Goal: Task Accomplishment & Management: Complete application form

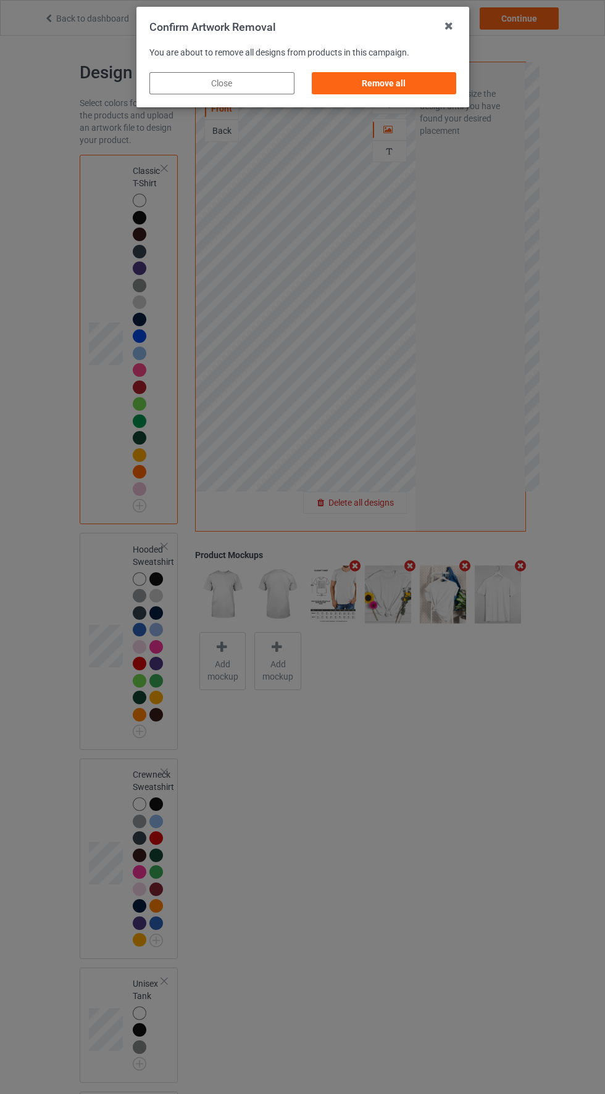
click at [404, 93] on div "Remove all" at bounding box center [383, 83] width 145 height 22
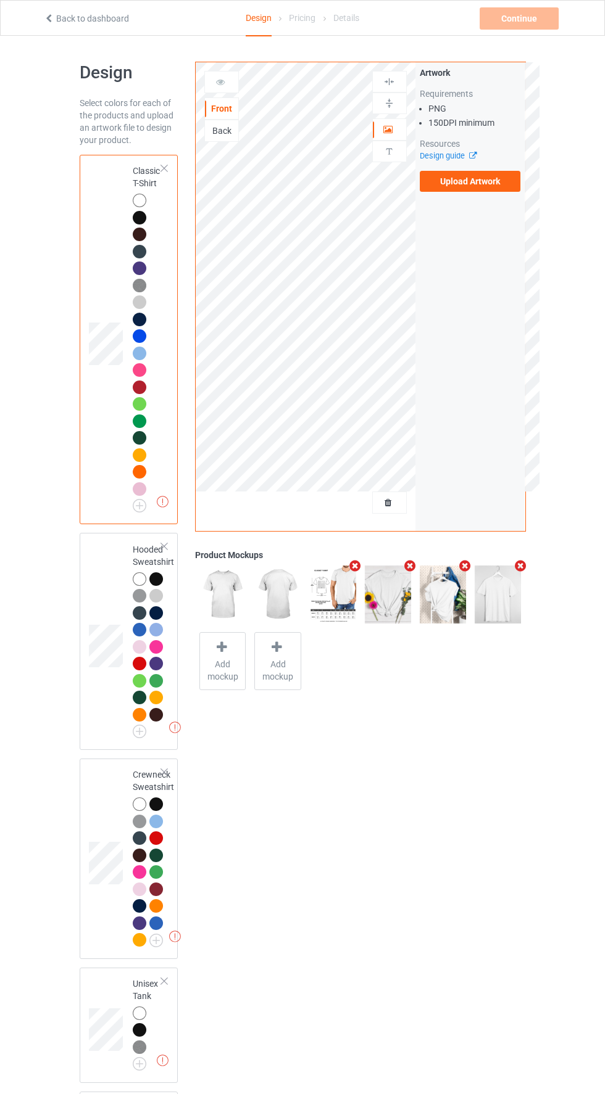
click at [481, 182] on label "Upload Artwork" at bounding box center [469, 181] width 101 height 21
click at [0, 0] on input "Upload Artwork" at bounding box center [0, 0] width 0 height 0
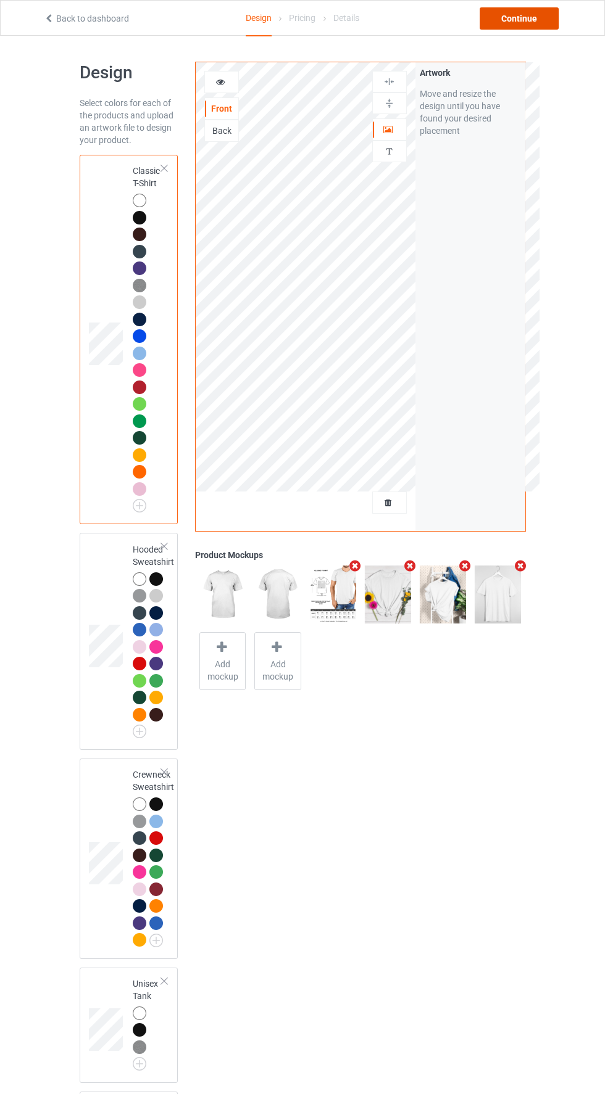
click at [536, 23] on div "Continue" at bounding box center [518, 18] width 79 height 22
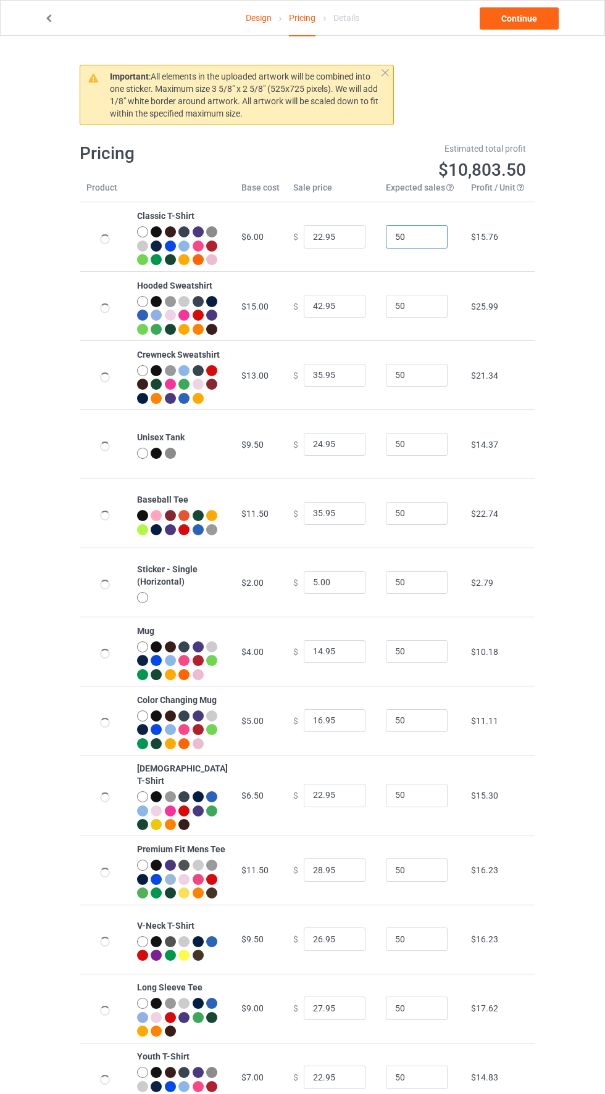
click at [415, 248] on input "50" at bounding box center [417, 236] width 62 height 23
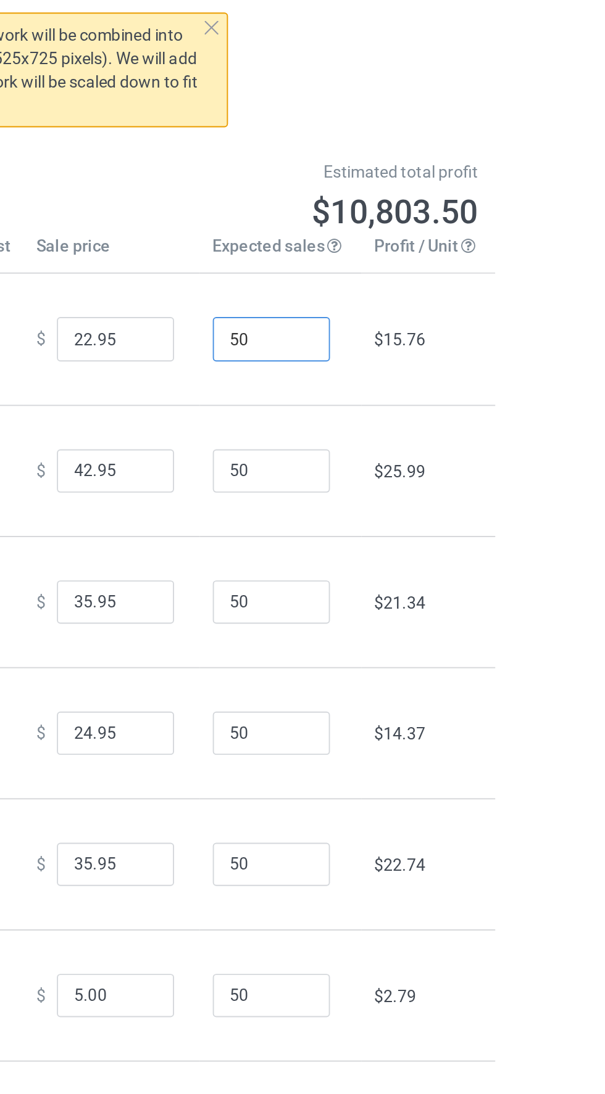
type input "502"
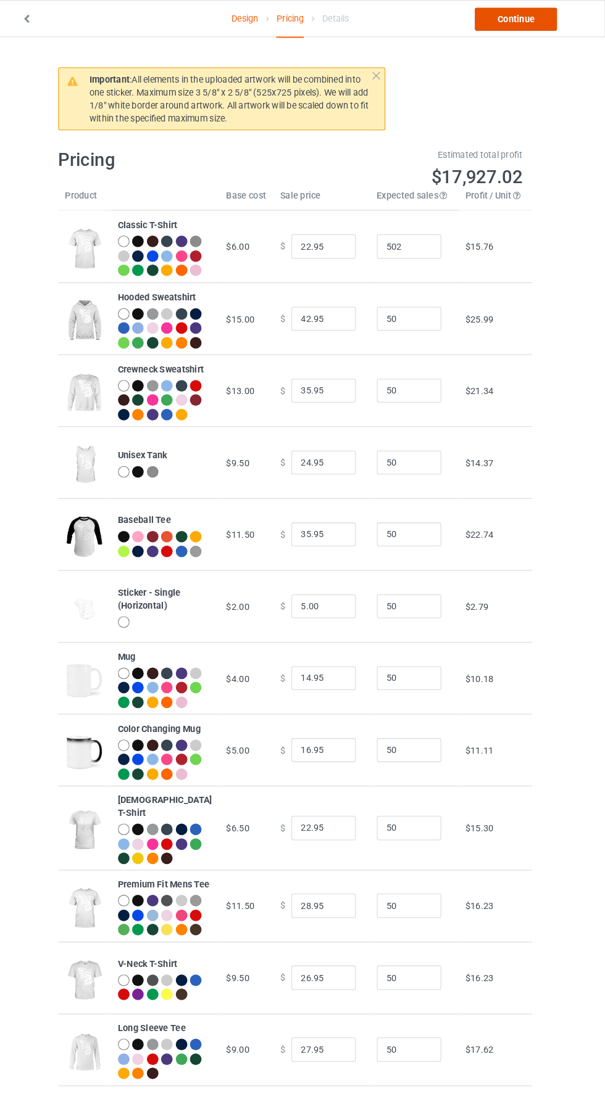
click at [532, 27] on link "Continue" at bounding box center [518, 18] width 79 height 22
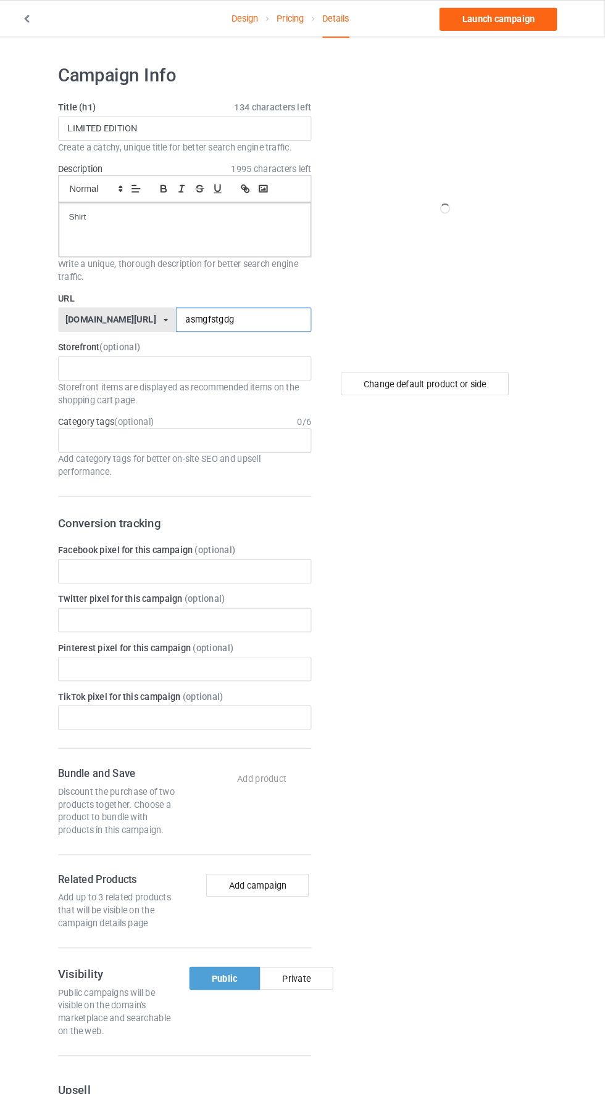
click at [226, 308] on input "asmgfstgdg" at bounding box center [257, 306] width 130 height 23
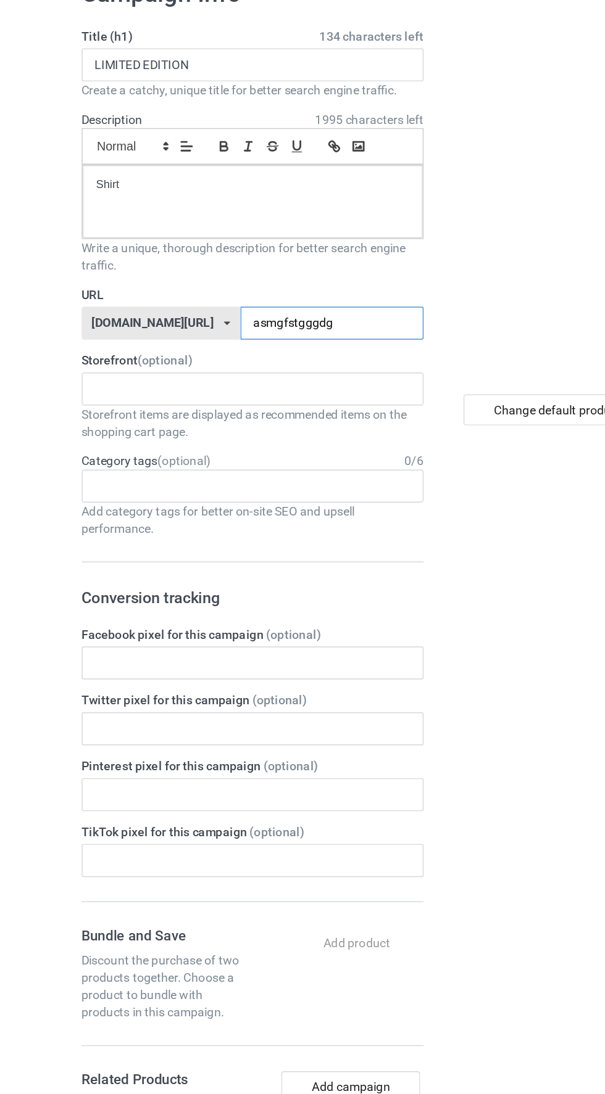
type input "asmgfstgggdg"
click at [265, 228] on div "Shirt" at bounding box center [201, 221] width 242 height 52
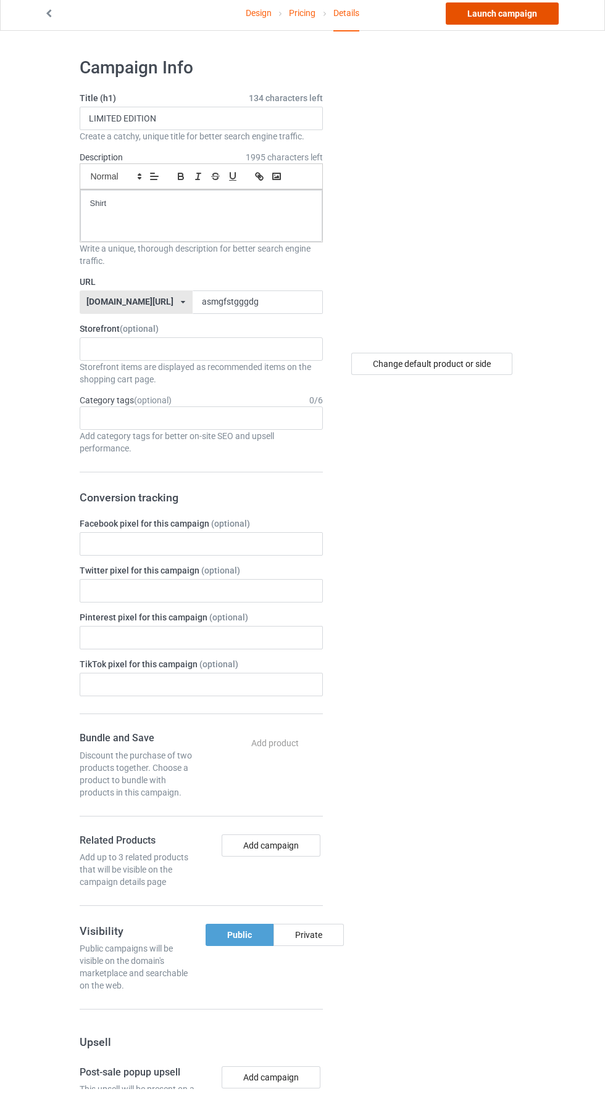
click at [539, 22] on link "Launch campaign" at bounding box center [501, 18] width 113 height 22
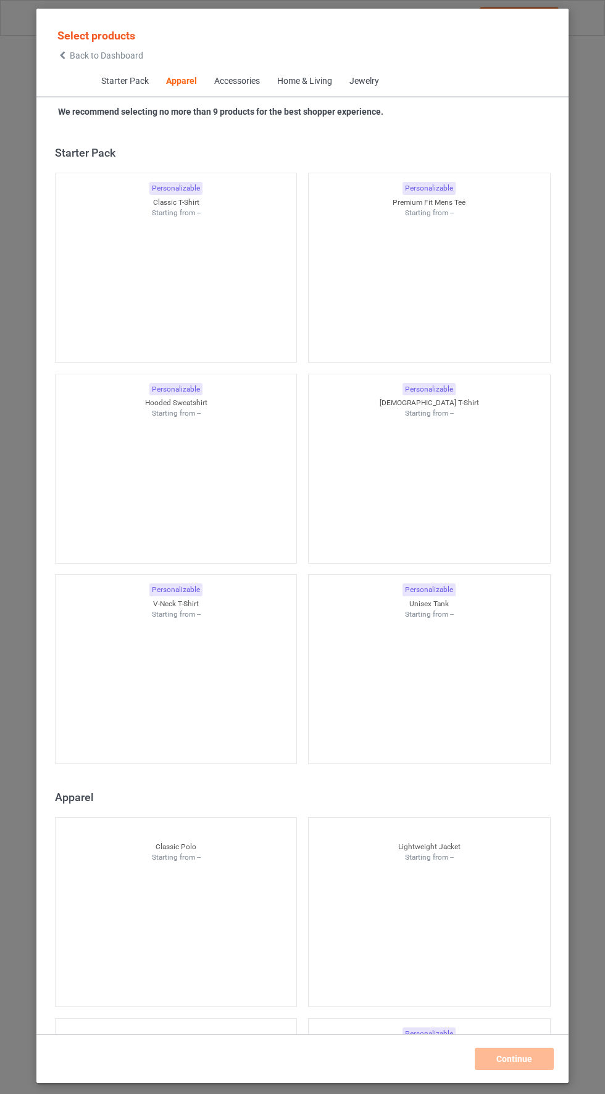
scroll to position [660, 0]
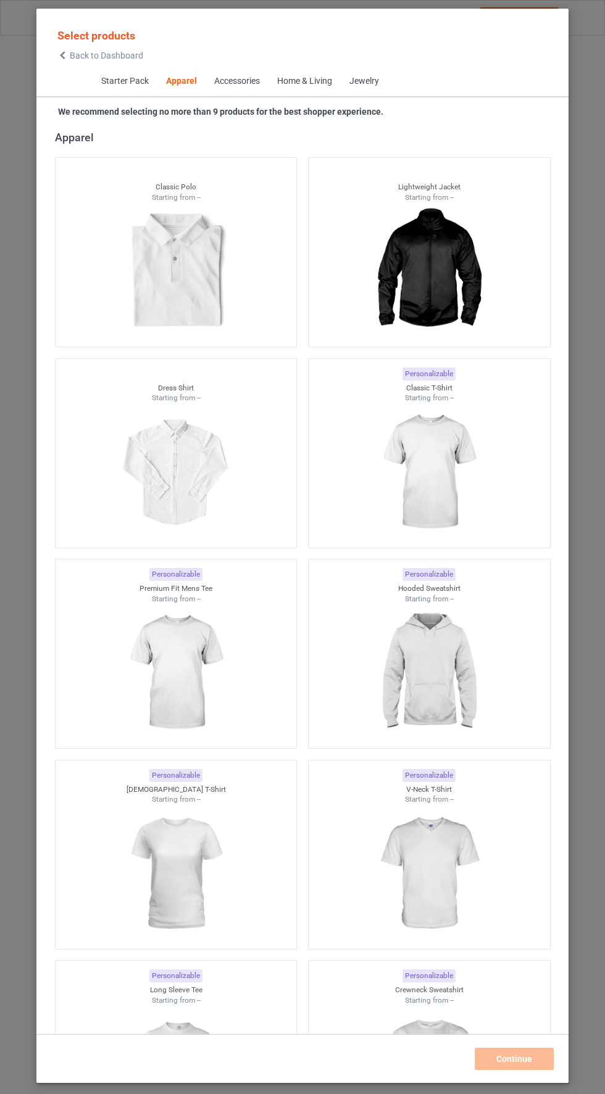
click at [62, 55] on icon at bounding box center [62, 55] width 10 height 9
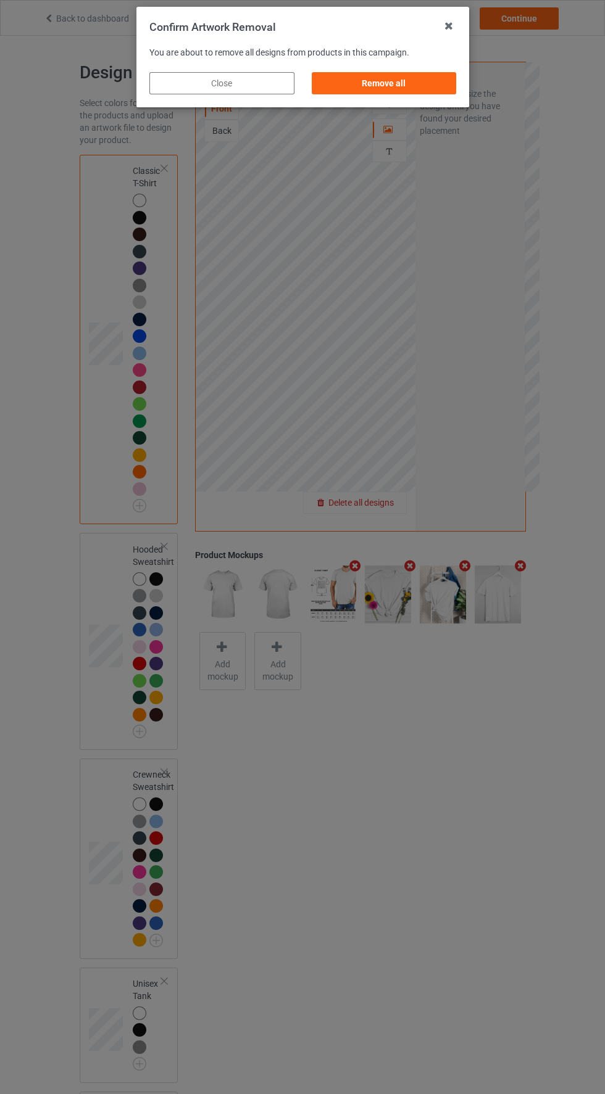
click at [430, 89] on div "Remove all" at bounding box center [383, 83] width 145 height 22
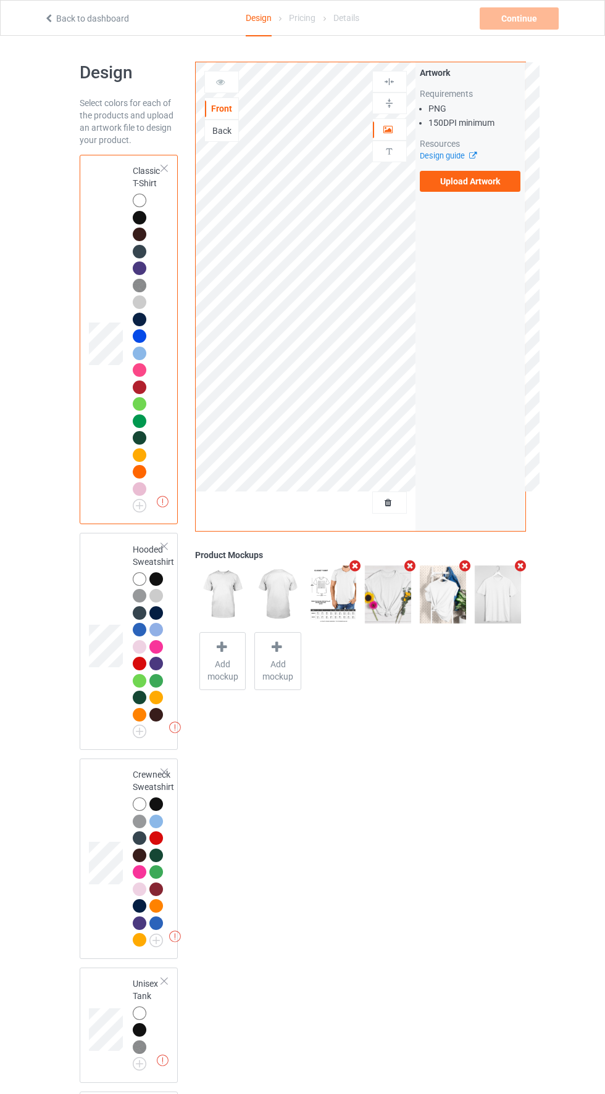
click at [484, 187] on label "Upload Artwork" at bounding box center [469, 181] width 101 height 21
click at [0, 0] on input "Upload Artwork" at bounding box center [0, 0] width 0 height 0
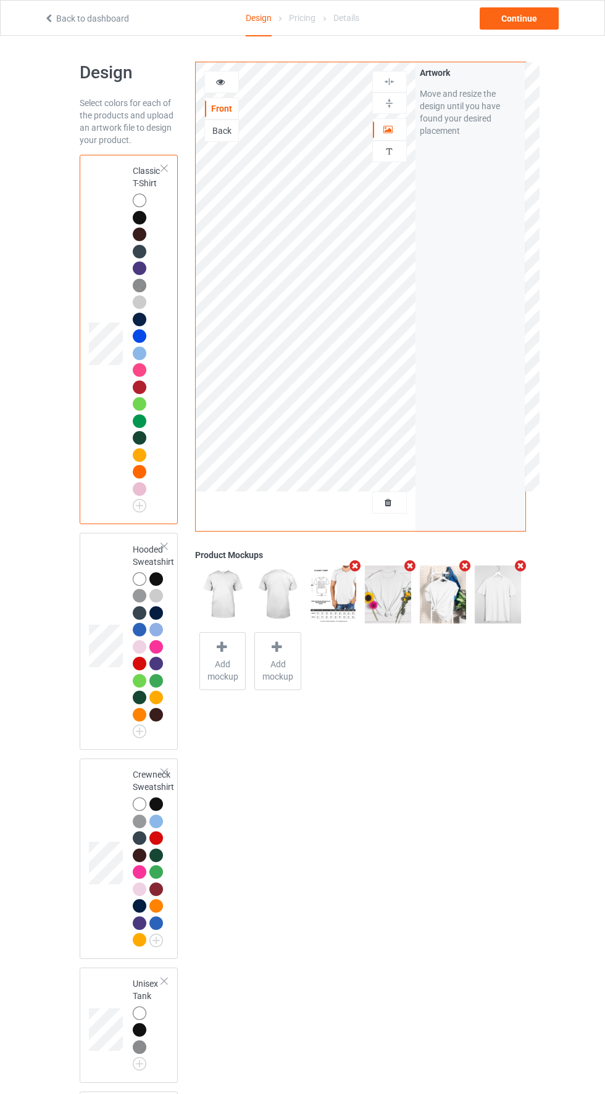
click at [519, 25] on div "Continue" at bounding box center [518, 18] width 79 height 22
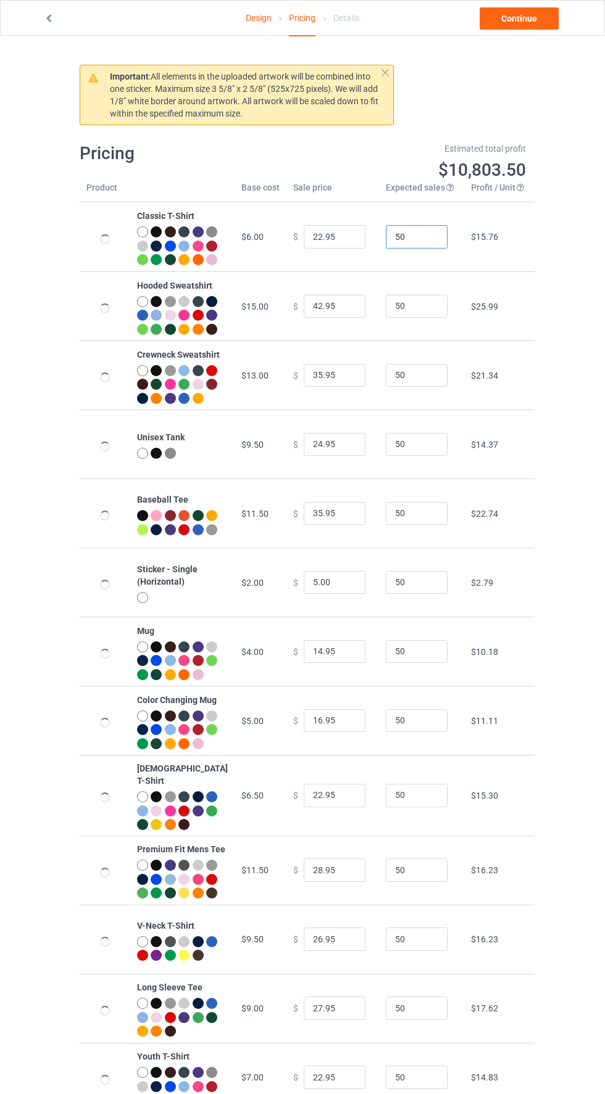
click at [411, 246] on input "50" at bounding box center [417, 236] width 62 height 23
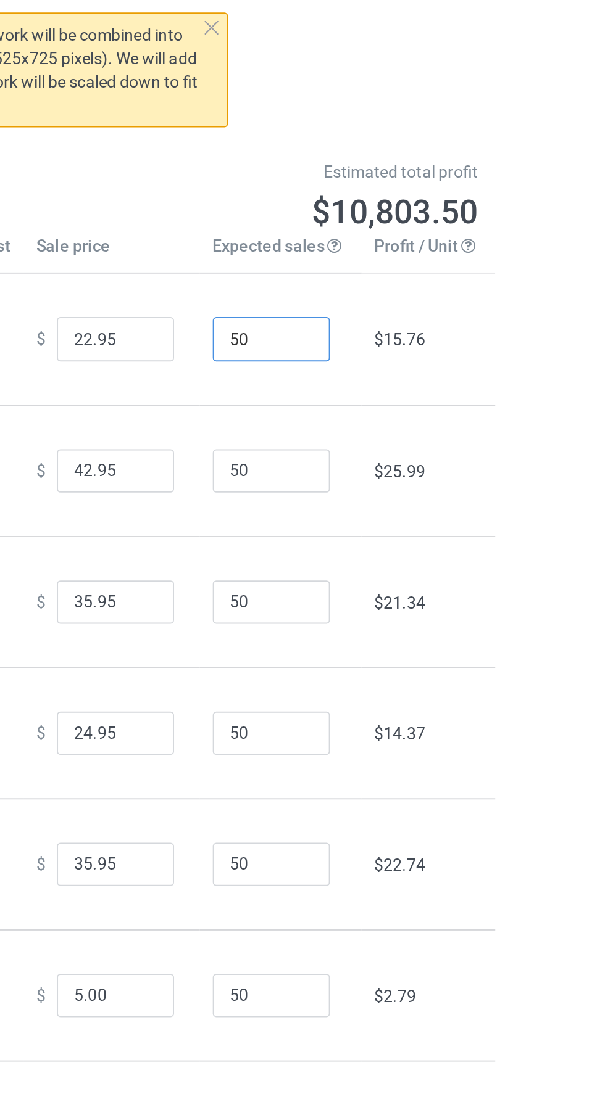
type input "505"
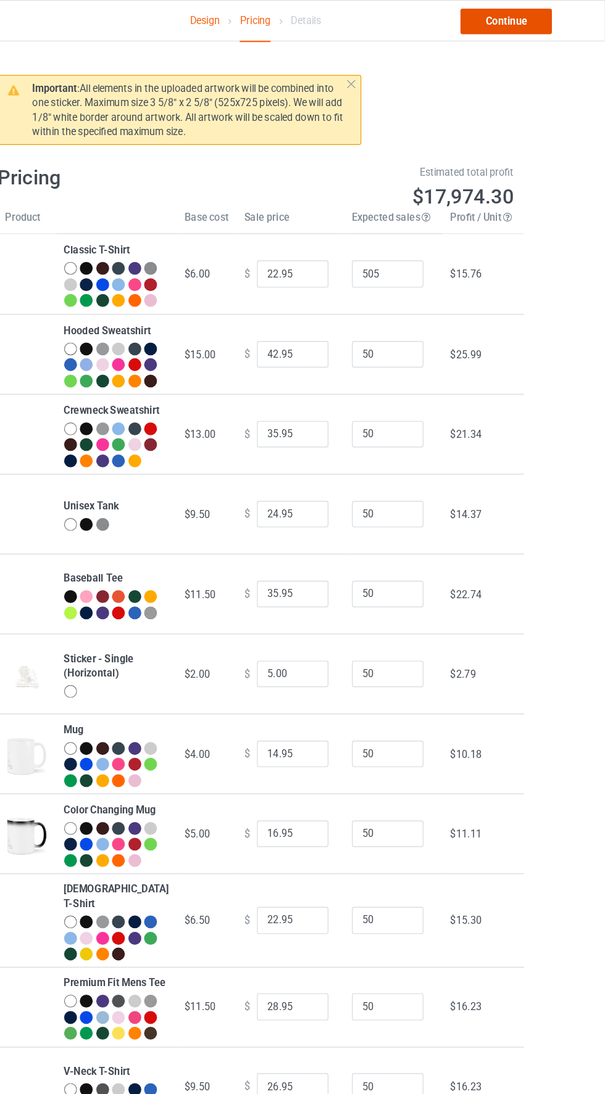
click at [529, 28] on link "Continue" at bounding box center [518, 18] width 79 height 22
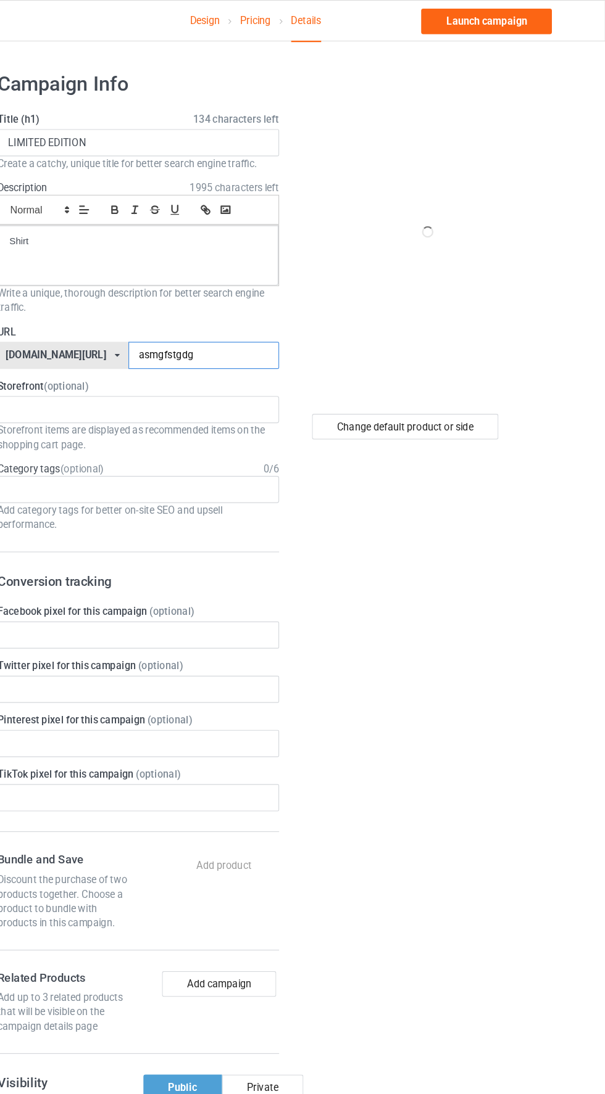
click at [252, 307] on input "asmgfstgdg" at bounding box center [257, 306] width 130 height 23
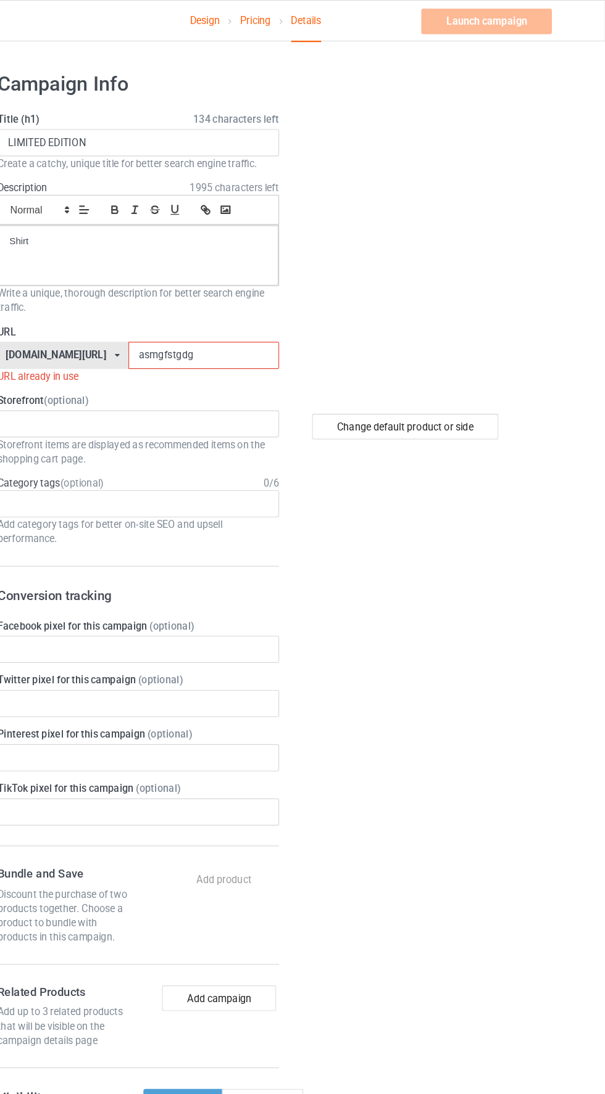
type input "asmgfstgdgv"
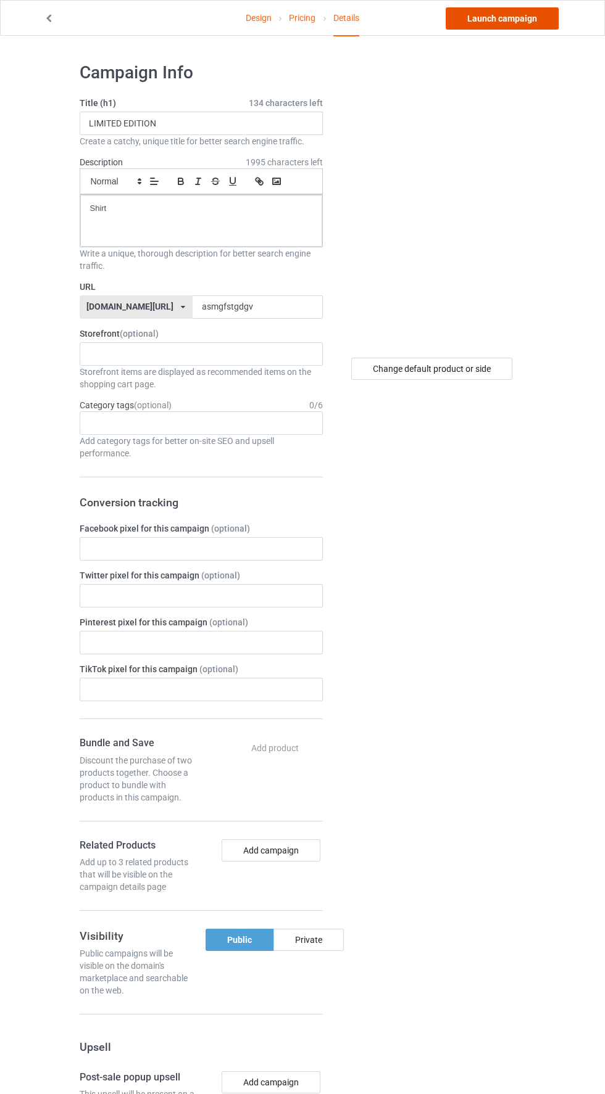
click at [521, 24] on link "Launch campaign" at bounding box center [501, 18] width 113 height 22
